Goal: Information Seeking & Learning: Check status

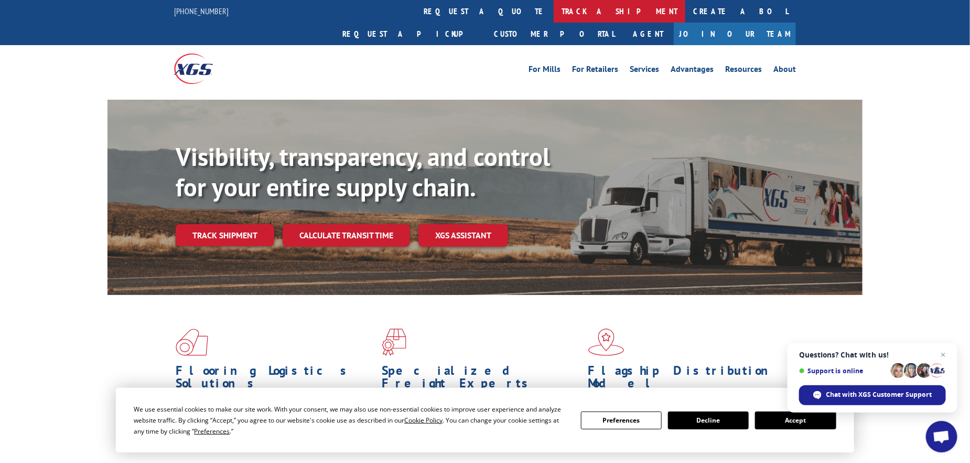
click at [554, 10] on link "track a shipment" at bounding box center [620, 11] width 132 height 23
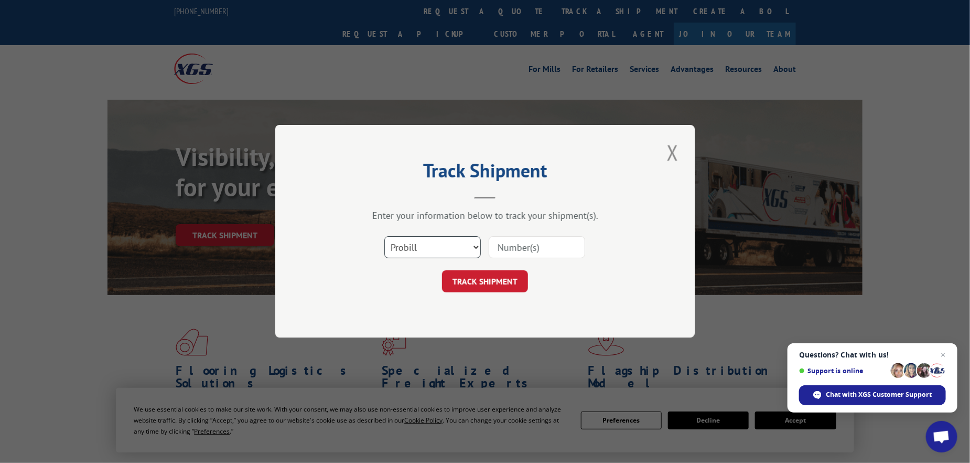
click at [419, 244] on select "Select category... Probill BOL PO" at bounding box center [432, 248] width 97 height 22
drag, startPoint x: 419, startPoint y: 244, endPoint x: 415, endPoint y: 281, distance: 36.3
click at [413, 283] on div "TRACK SHIPMENT" at bounding box center [485, 282] width 315 height 22
click at [502, 245] on input at bounding box center [537, 248] width 97 height 22
paste input "17508699"
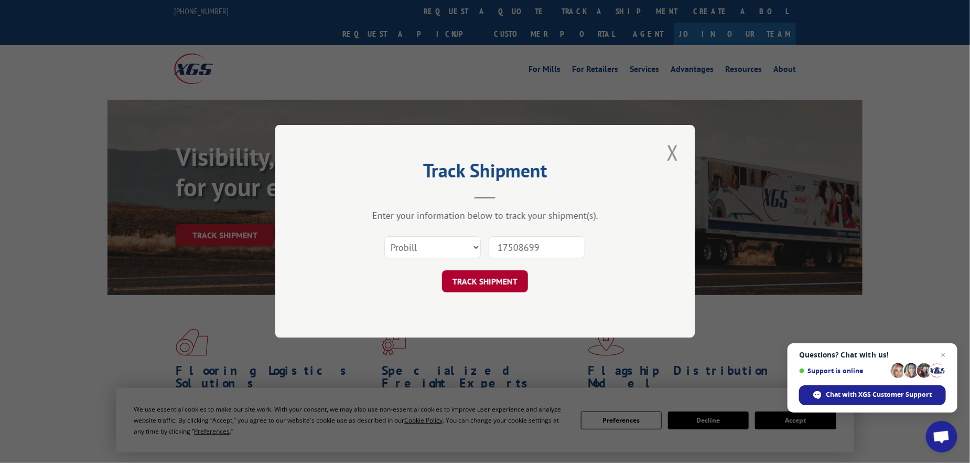
type input "17508699"
click at [490, 280] on button "TRACK SHIPMENT" at bounding box center [485, 282] width 86 height 22
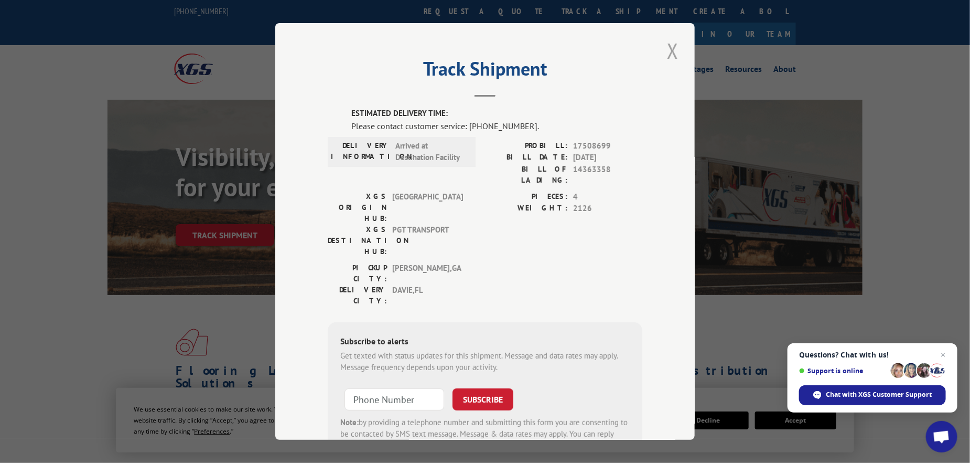
click at [671, 51] on button "Close modal" at bounding box center [673, 50] width 18 height 29
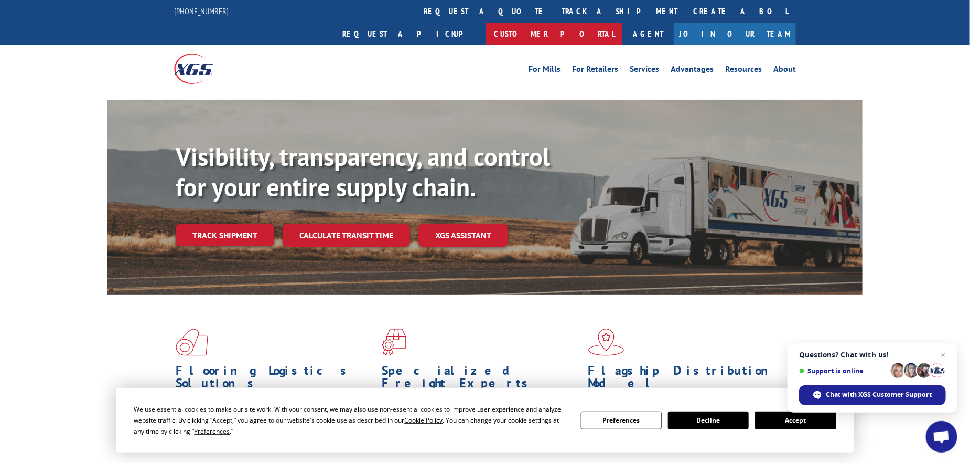
click at [623, 23] on link "Customer Portal" at bounding box center [554, 34] width 136 height 23
